Goal: Find specific page/section: Find specific page/section

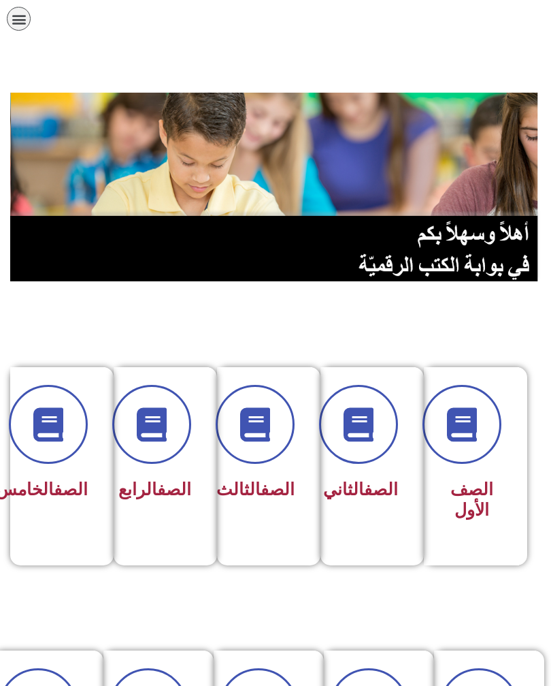
click at [372, 434] on icon at bounding box center [359, 424] width 34 height 34
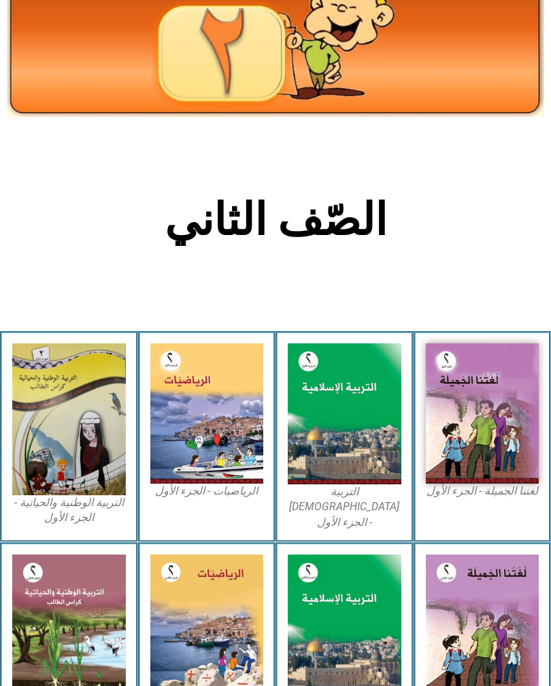
scroll to position [125, 0]
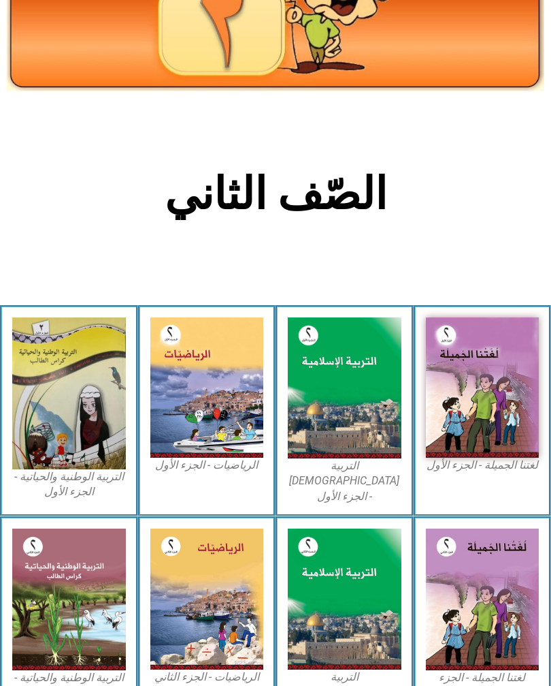
click at [495, 409] on img at bounding box center [483, 388] width 114 height 140
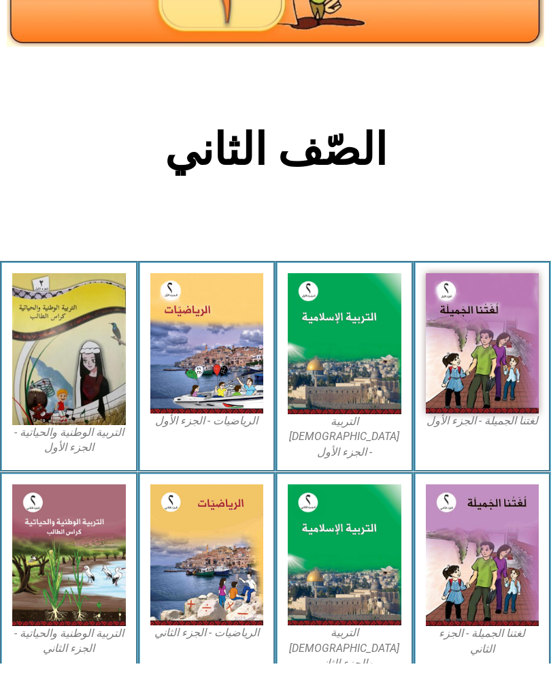
click at [353, 381] on img at bounding box center [345, 365] width 114 height 141
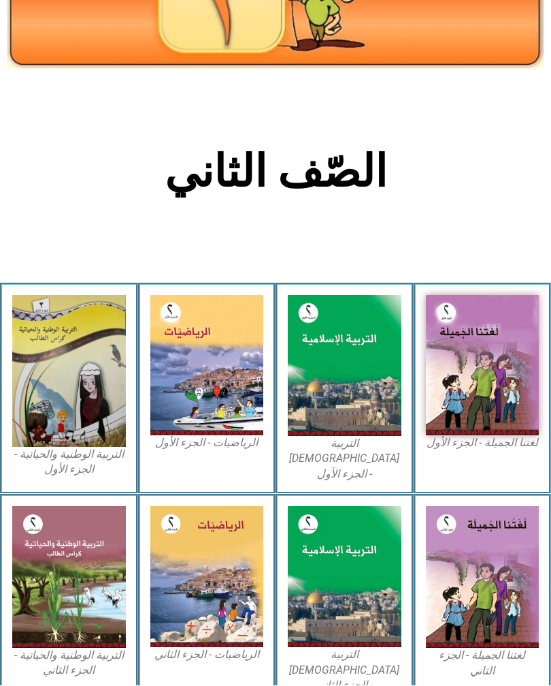
click at [498, 415] on img at bounding box center [483, 365] width 114 height 140
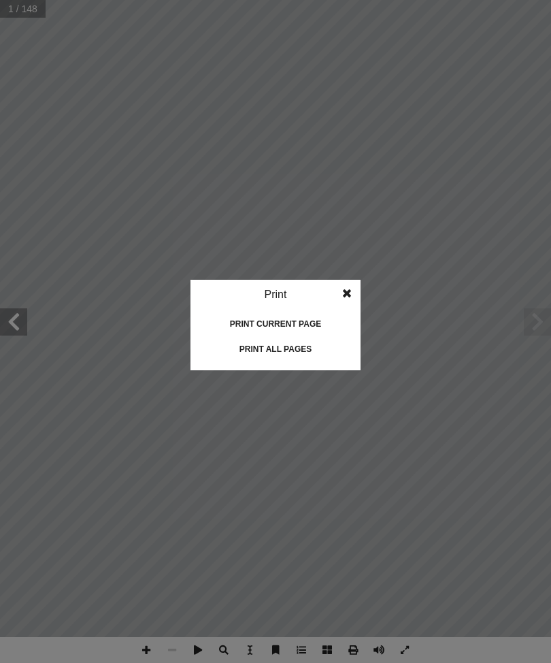
click at [349, 276] on idv "Print Print current page Print left page Print right page Print all pages" at bounding box center [275, 331] width 551 height 663
click at [298, 318] on div "Print current page" at bounding box center [276, 324] width 136 height 22
click at [306, 342] on div "Print all pages" at bounding box center [276, 349] width 136 height 22
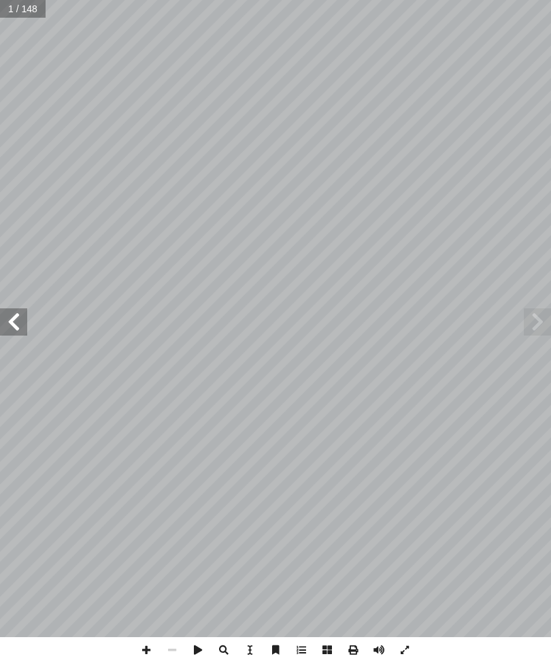
click at [25, 332] on span at bounding box center [13, 321] width 27 height 27
click at [24, 310] on span at bounding box center [13, 321] width 27 height 27
click at [10, 321] on span at bounding box center [13, 321] width 27 height 27
